Goal: Task Accomplishment & Management: Use online tool/utility

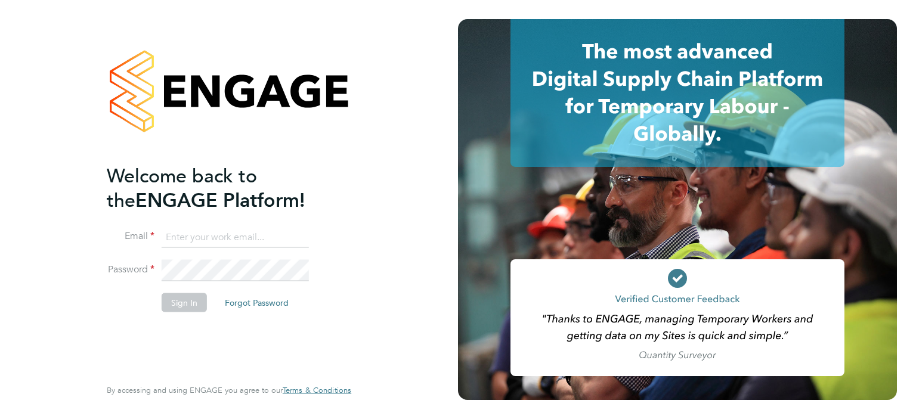
click at [185, 242] on input at bounding box center [235, 237] width 147 height 21
type input "ashley.kelly@linearrecruitment.co.uk"
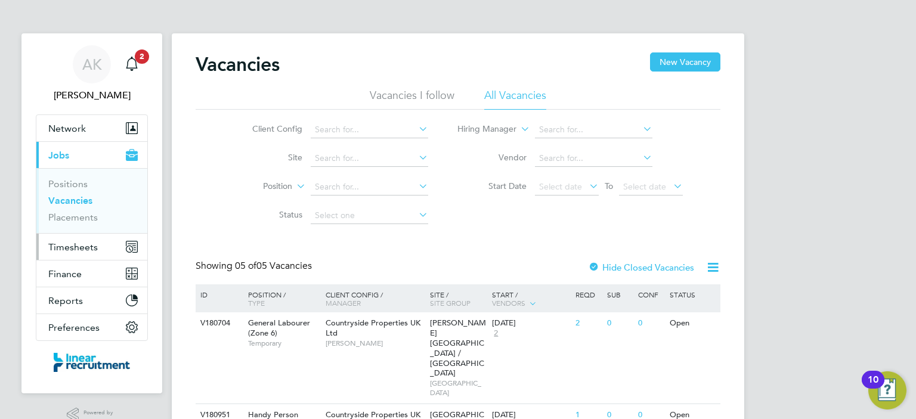
click at [95, 243] on span "Timesheets" at bounding box center [73, 247] width 50 height 11
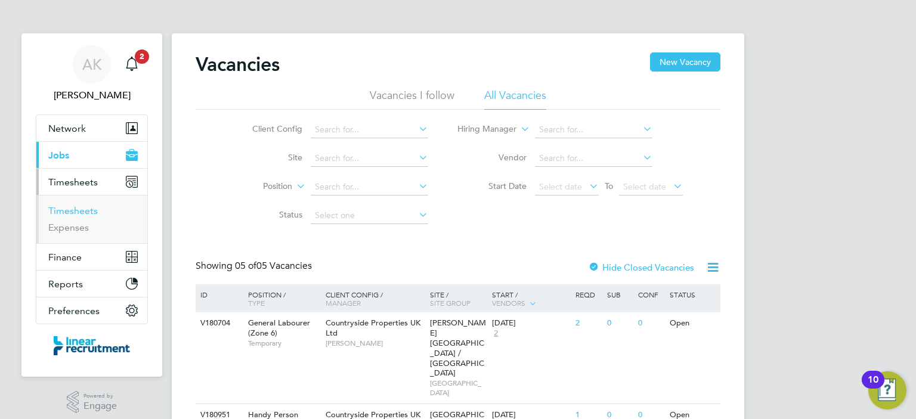
click at [67, 212] on link "Timesheets" at bounding box center [73, 210] width 50 height 11
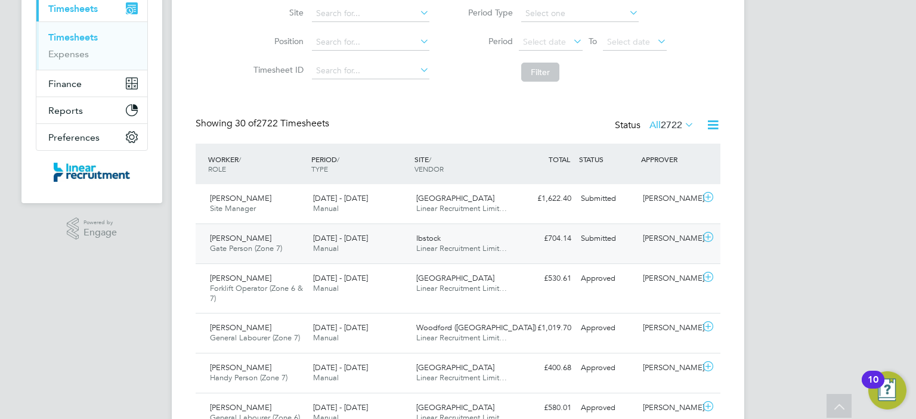
click at [704, 239] on icon at bounding box center [708, 238] width 15 height 10
